Goal: Obtain resource: Obtain resource

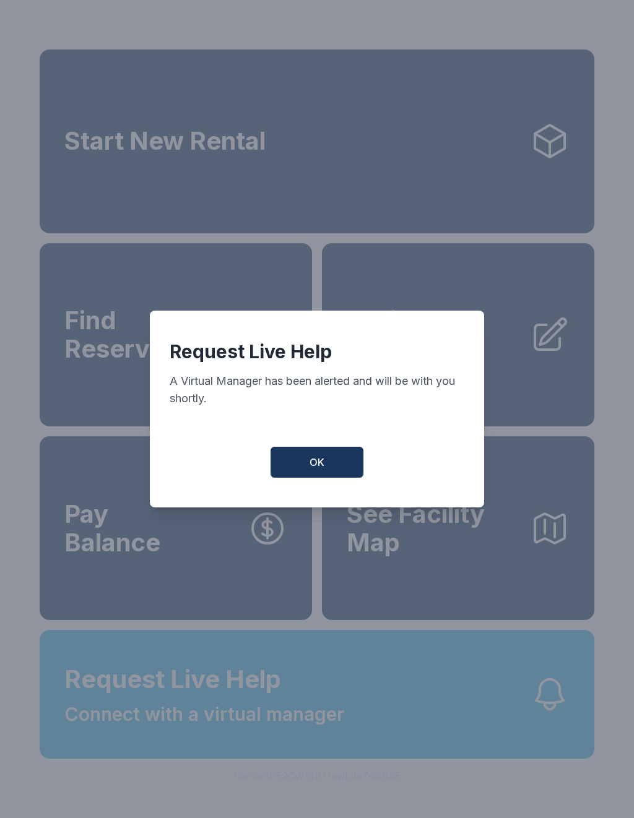
click at [333, 456] on button "OK" at bounding box center [316, 462] width 93 height 31
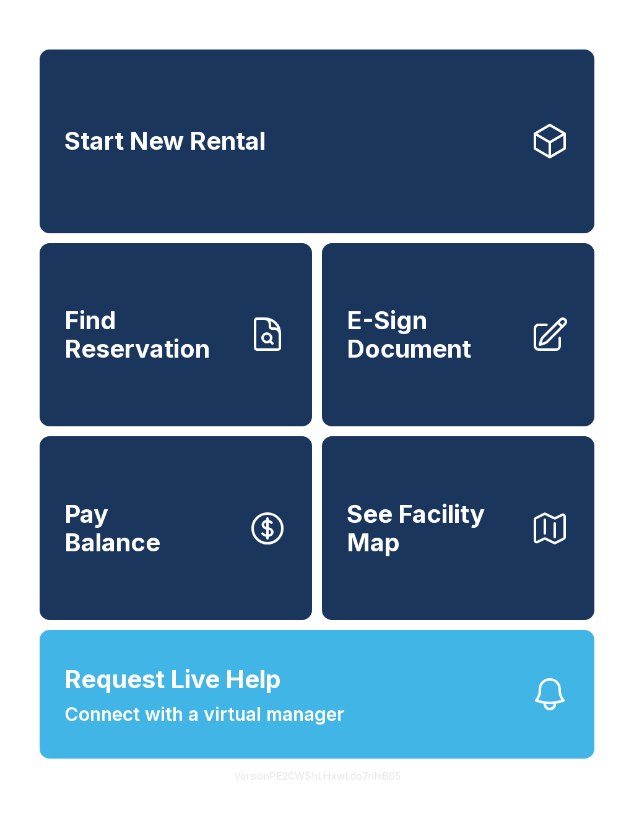
click at [254, 698] on span "Request Live Help" at bounding box center [172, 679] width 217 height 37
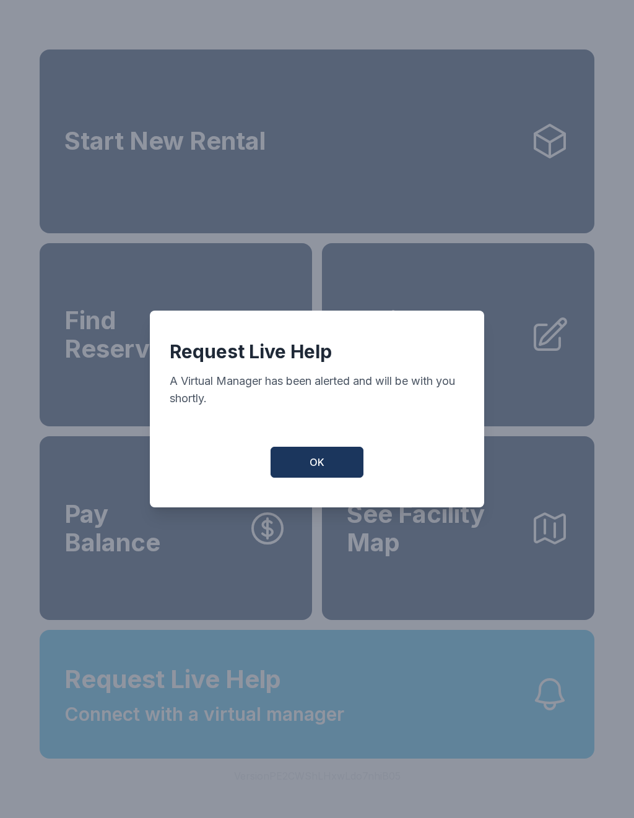
click at [322, 463] on span "OK" at bounding box center [316, 462] width 15 height 15
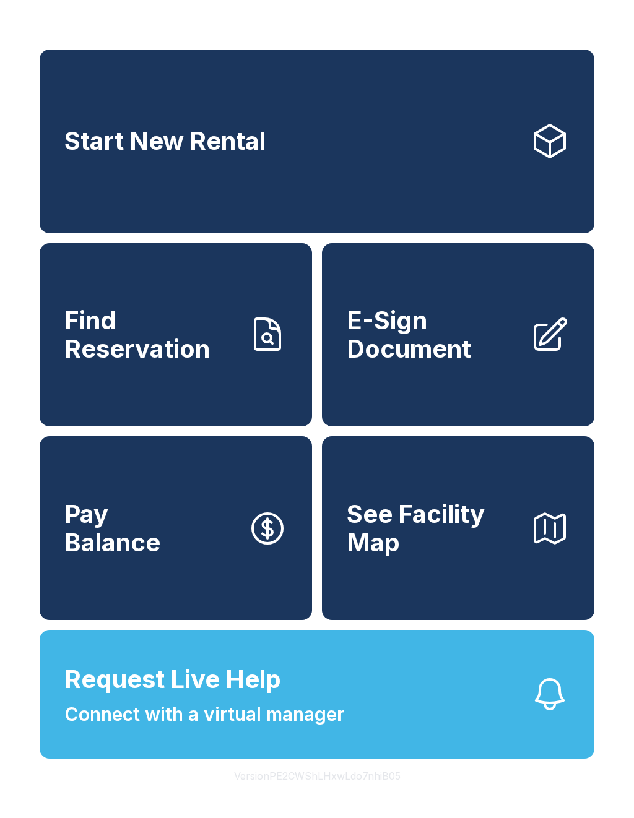
click at [239, 698] on span "Request Live Help" at bounding box center [172, 679] width 217 height 37
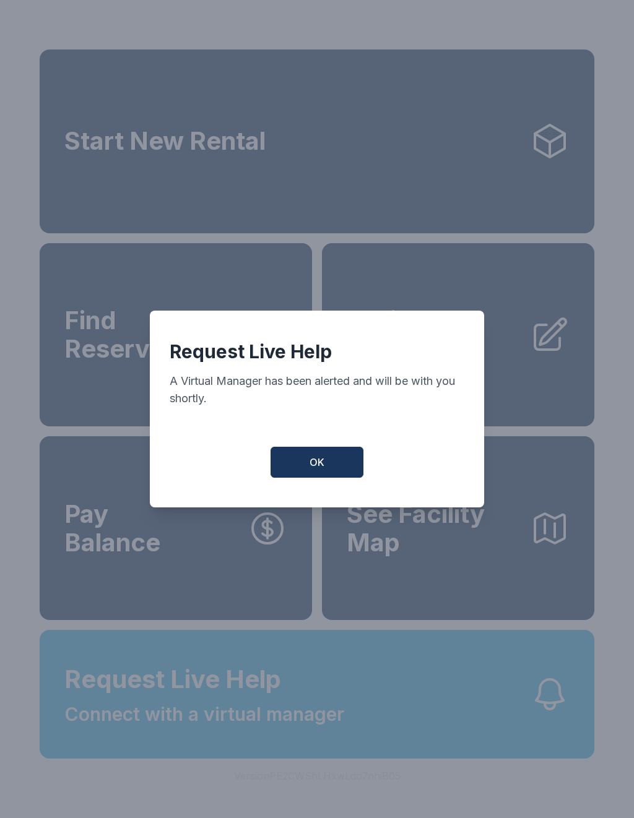
click at [327, 463] on button "OK" at bounding box center [316, 462] width 93 height 31
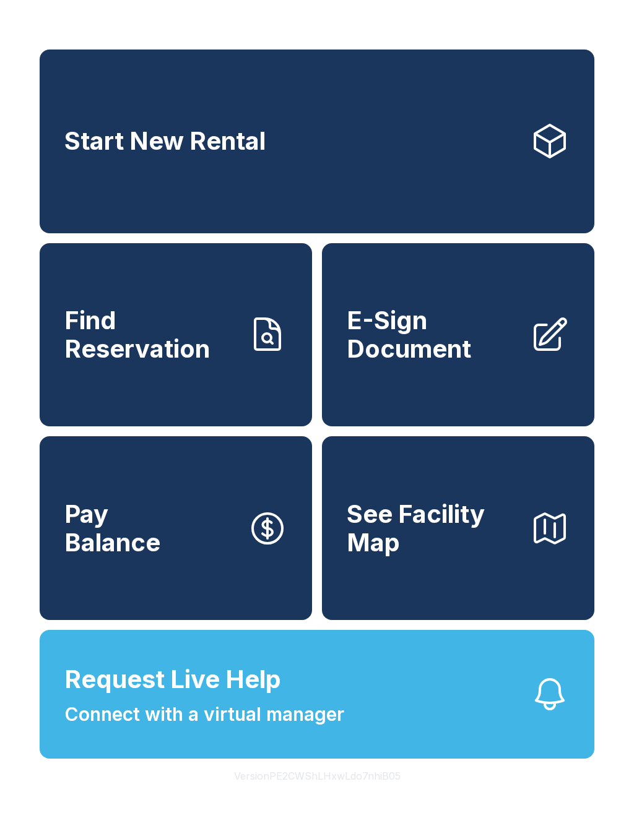
click at [410, 363] on span "E-Sign Document" at bounding box center [432, 334] width 173 height 56
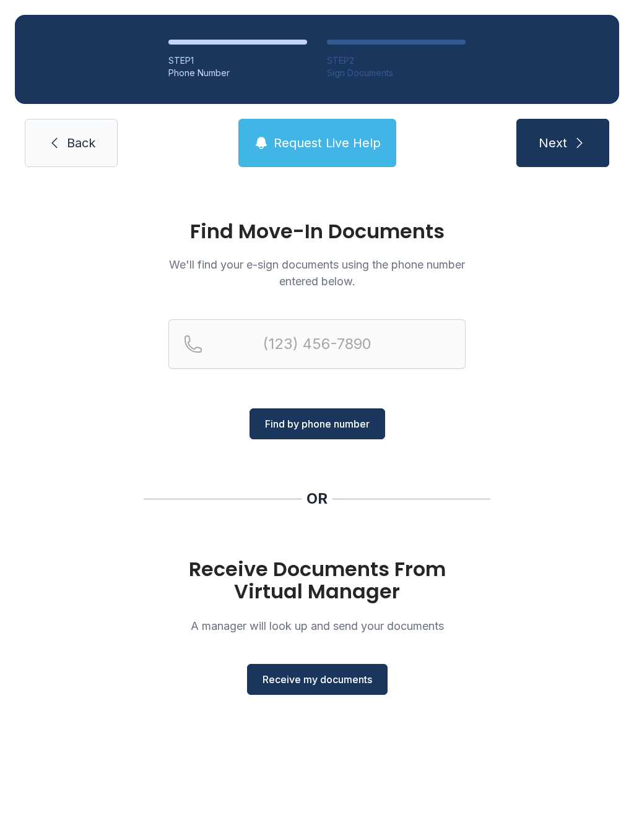
click at [319, 146] on span "Request Live Help" at bounding box center [326, 142] width 107 height 17
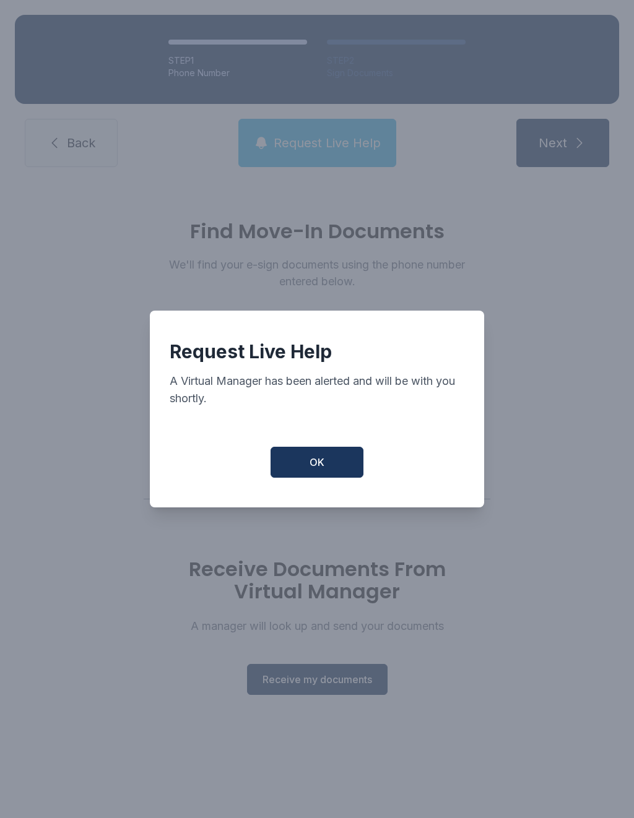
click at [324, 470] on button "OK" at bounding box center [316, 462] width 93 height 31
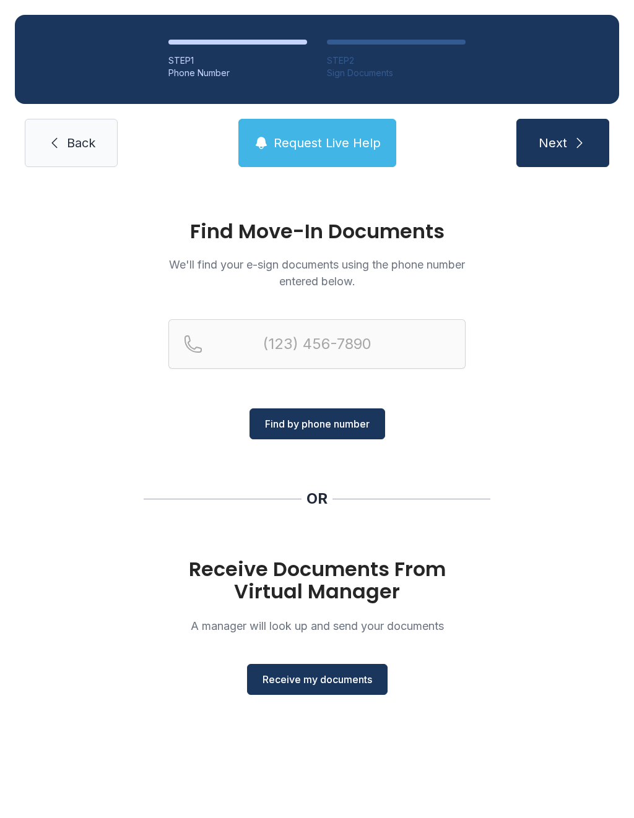
click at [311, 125] on button "Request Live Help" at bounding box center [317, 143] width 158 height 48
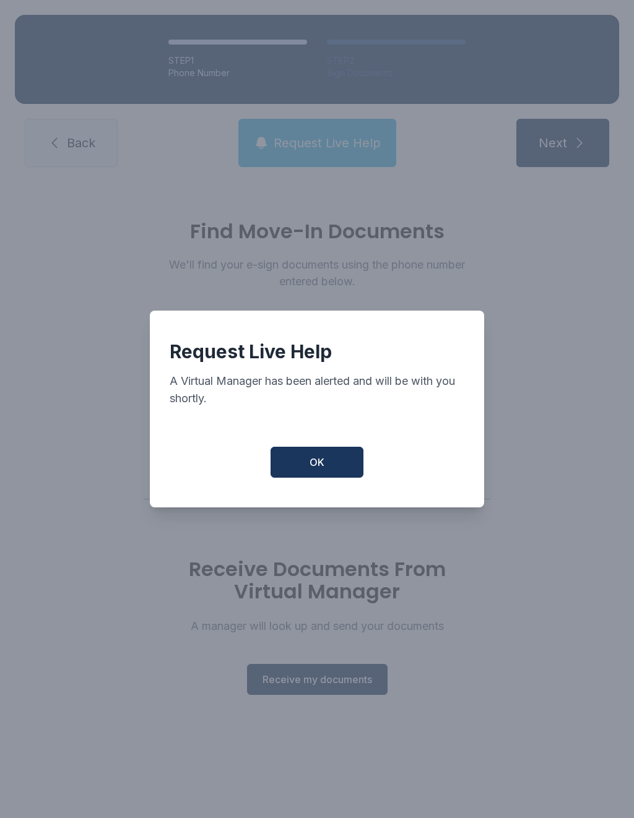
click at [320, 467] on span "OK" at bounding box center [316, 462] width 15 height 15
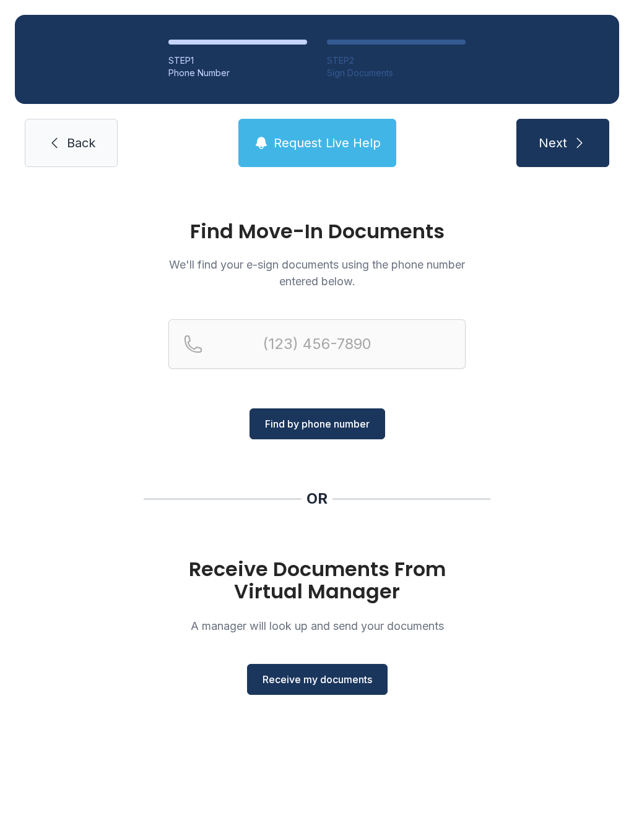
click at [317, 675] on span "Receive my documents" at bounding box center [317, 679] width 110 height 15
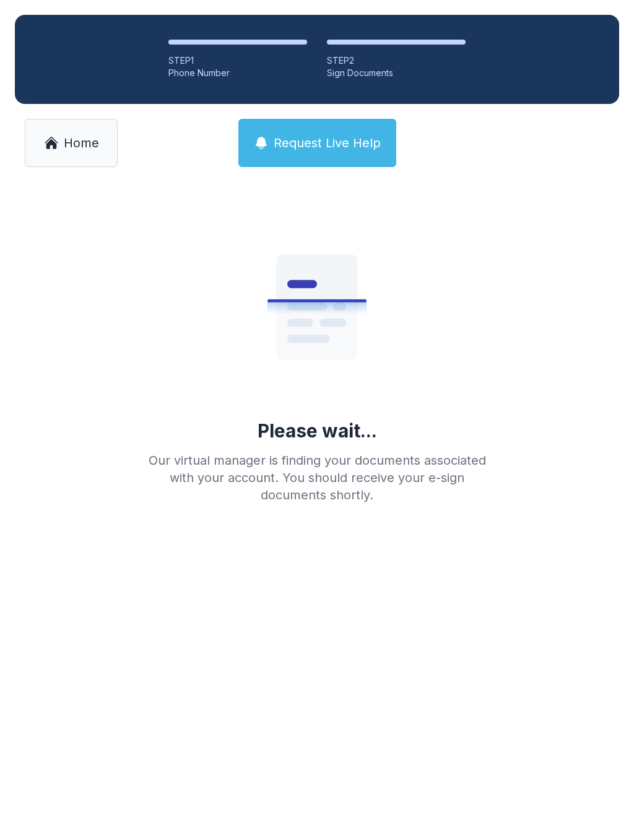
click at [325, 137] on span "Request Live Help" at bounding box center [326, 142] width 107 height 17
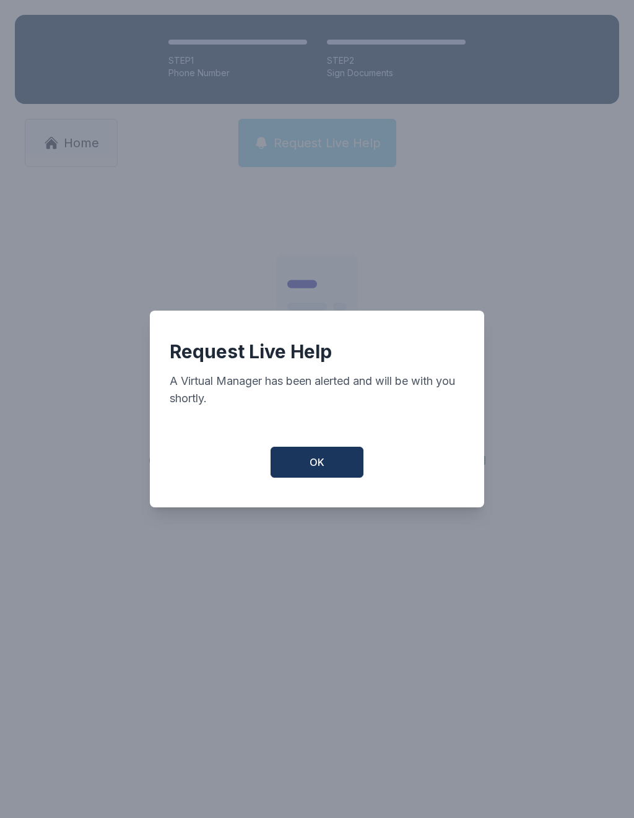
click at [343, 462] on button "OK" at bounding box center [316, 462] width 93 height 31
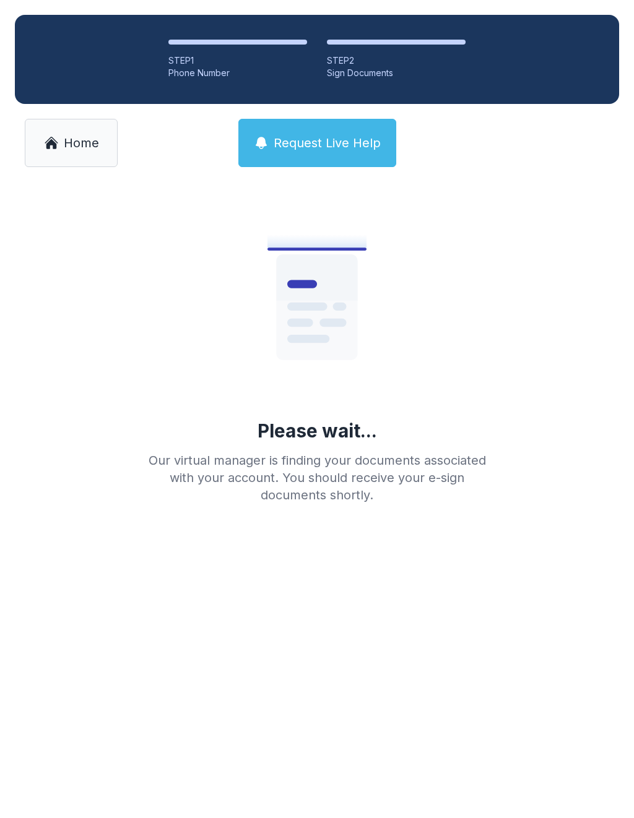
click at [87, 149] on span "Home" at bounding box center [81, 142] width 35 height 17
